Goal: Transaction & Acquisition: Purchase product/service

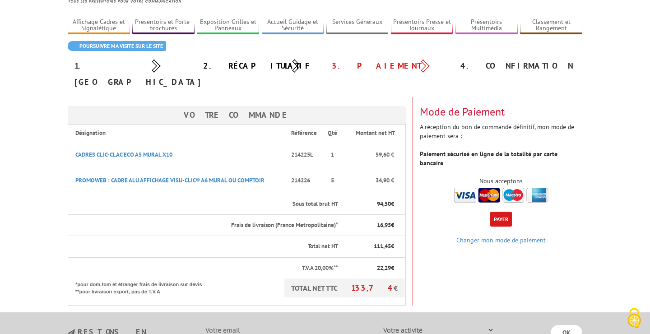
scroll to position [97, 0]
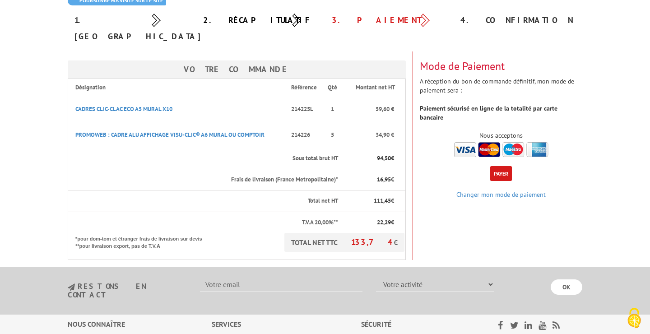
click at [495, 166] on button "Payer" at bounding box center [501, 173] width 22 height 15
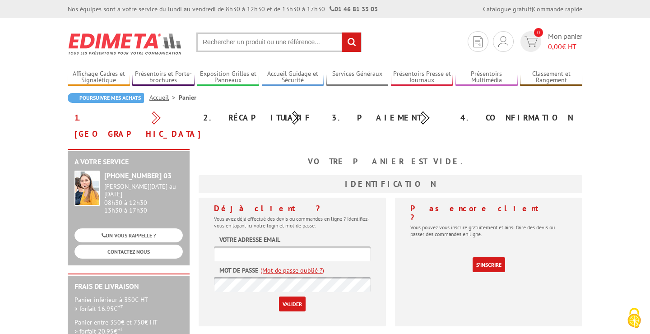
click at [293, 246] on input "text" at bounding box center [292, 253] width 157 height 15
click at [235, 246] on input "text" at bounding box center [292, 253] width 157 height 15
paste input "contact@faece.fr"
type input "contact@faece.fr"
click at [289, 296] on input "Valider" at bounding box center [292, 303] width 27 height 15
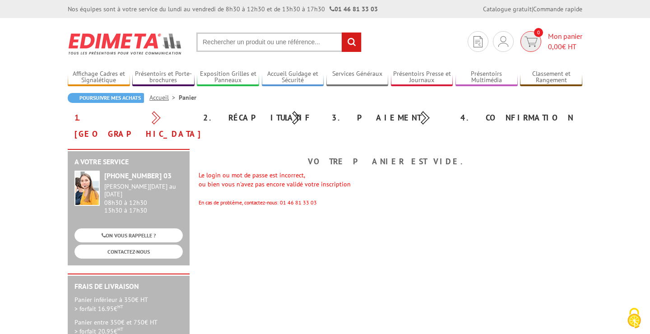
click at [540, 37] on span "0" at bounding box center [530, 41] width 25 height 21
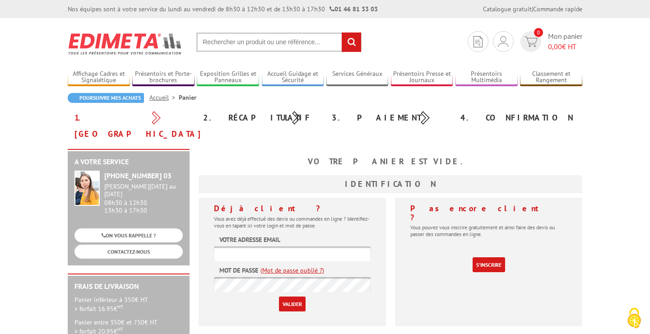
click at [155, 116] on div "1. [GEOGRAPHIC_DATA]" at bounding box center [132, 126] width 129 height 32
click at [88, 116] on div "1. [GEOGRAPHIC_DATA]" at bounding box center [132, 126] width 129 height 32
click at [190, 98] on li "Panier" at bounding box center [188, 97] width 18 height 9
click at [161, 97] on link "Accueil" at bounding box center [163, 97] width 29 height 8
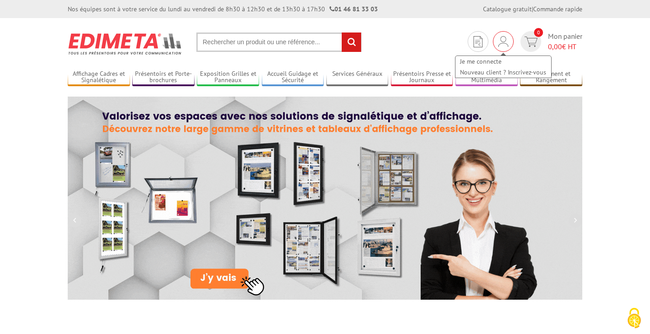
click at [502, 44] on img at bounding box center [503, 41] width 10 height 11
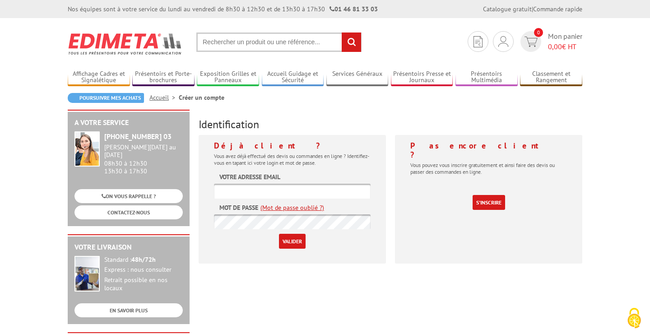
click at [231, 185] on input "text" at bounding box center [292, 191] width 157 height 15
type input "[EMAIL_ADDRESS][DOMAIN_NAME]"
click at [291, 240] on input "Valider" at bounding box center [292, 241] width 27 height 15
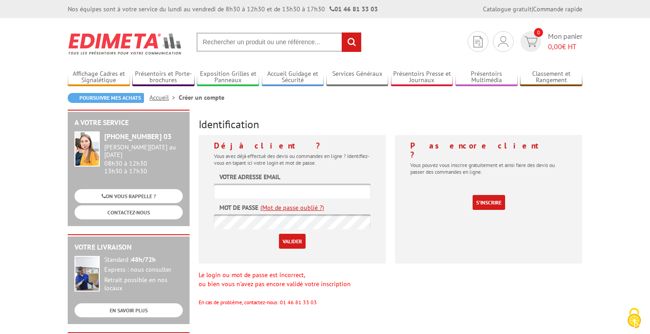
click at [240, 190] on input "text" at bounding box center [292, 191] width 157 height 15
type input "contact@faece.fr"
click at [279, 234] on input "Valider" at bounding box center [292, 241] width 27 height 15
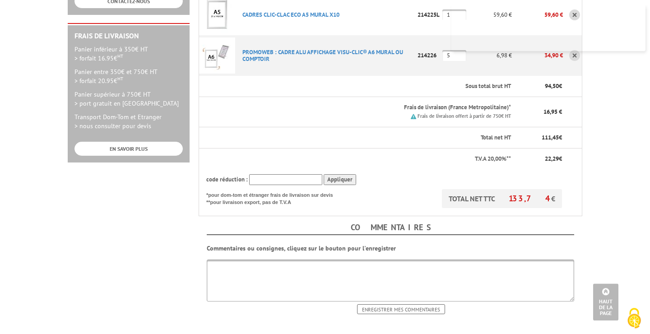
scroll to position [292, 0]
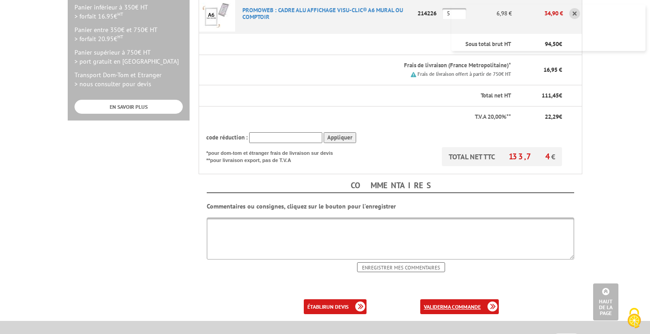
click at [460, 303] on b "ma commande" at bounding box center [461, 306] width 37 height 7
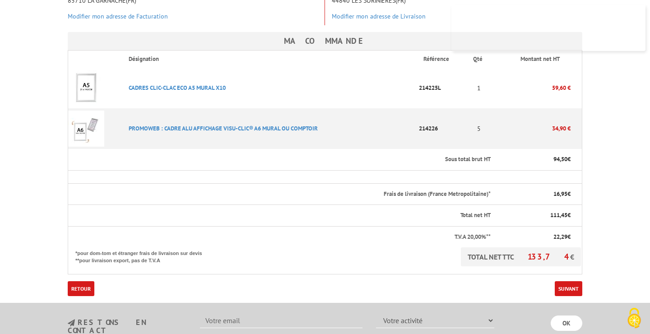
scroll to position [292, 0]
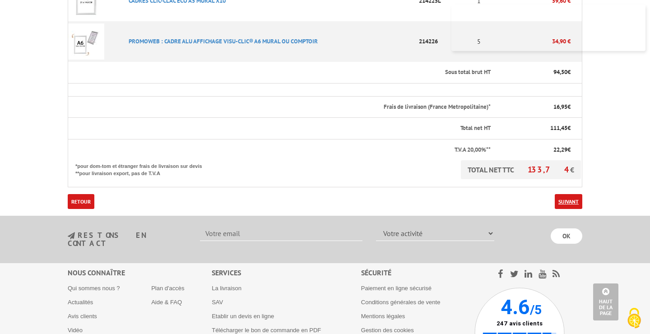
click at [560, 194] on link "Suivant" at bounding box center [569, 201] width 28 height 15
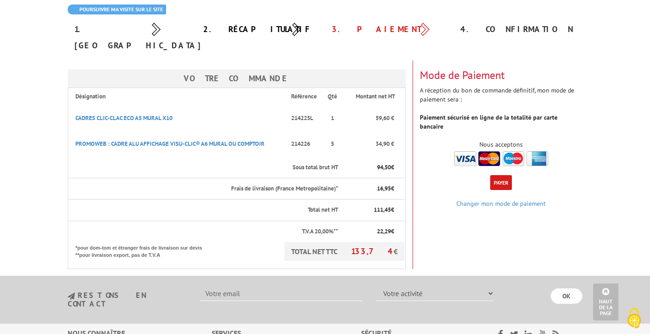
scroll to position [49, 0]
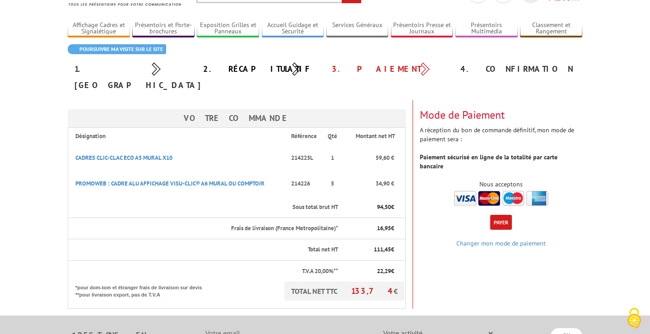
click at [499, 215] on button "Payer" at bounding box center [501, 222] width 22 height 15
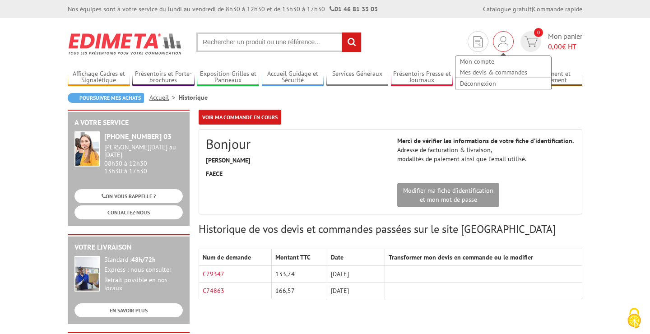
click at [507, 41] on img at bounding box center [503, 41] width 10 height 11
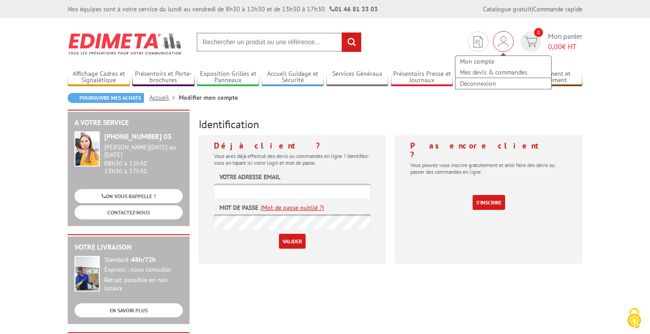
click at [497, 41] on div "Mon compte Mes devis & commandes Déconnexion" at bounding box center [503, 41] width 21 height 21
click at [492, 63] on link "Mon compte" at bounding box center [503, 61] width 96 height 11
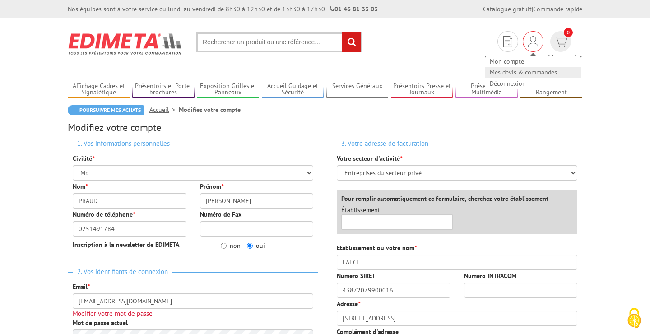
click at [485, 70] on link "Mes devis & commandes" at bounding box center [533, 72] width 96 height 11
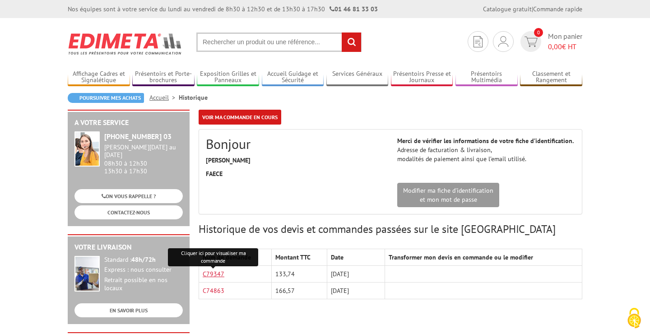
click at [222, 274] on link "C79347" at bounding box center [214, 274] width 22 height 8
